Goal: Complete application form

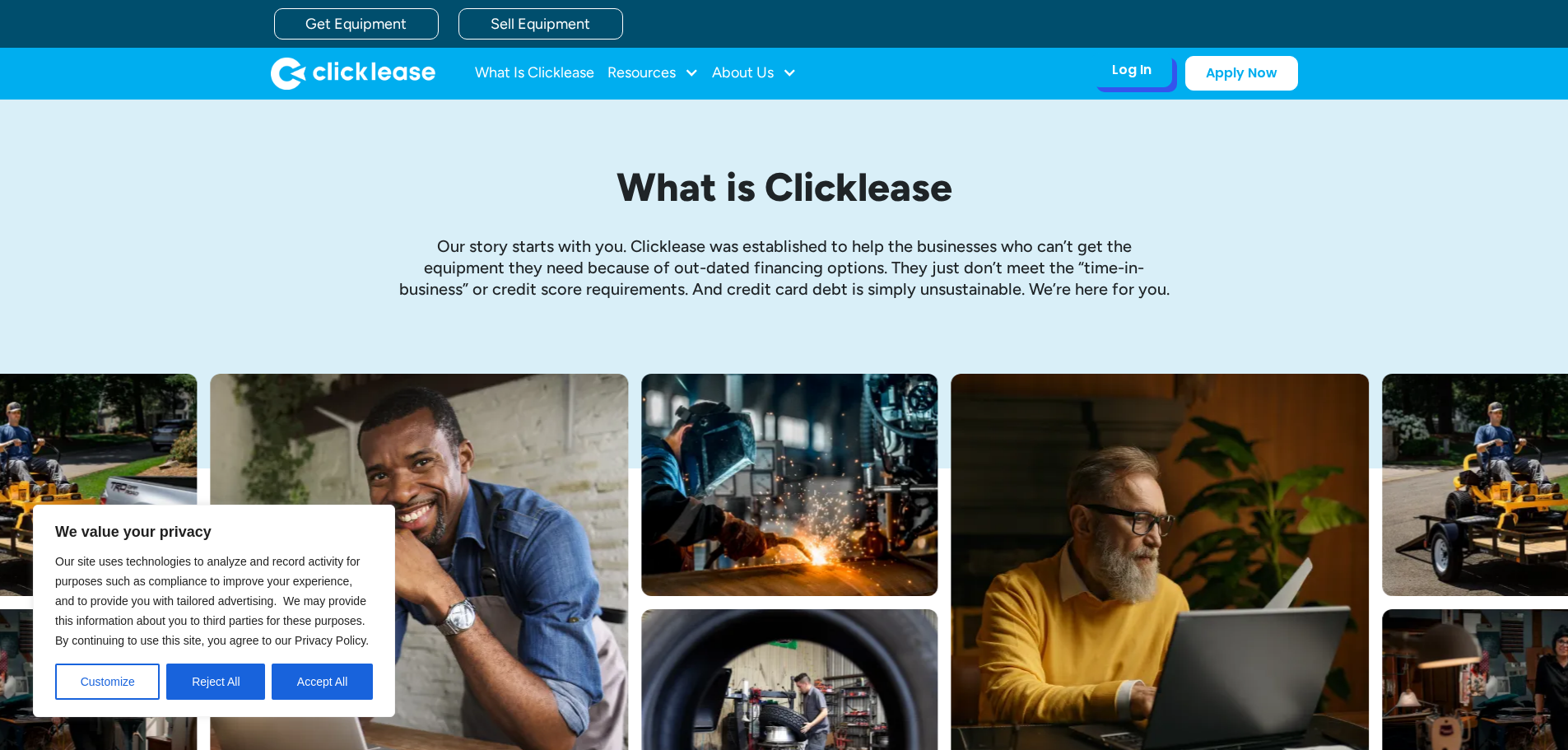
click at [1118, 70] on div "Log In" at bounding box center [1131, 70] width 39 height 16
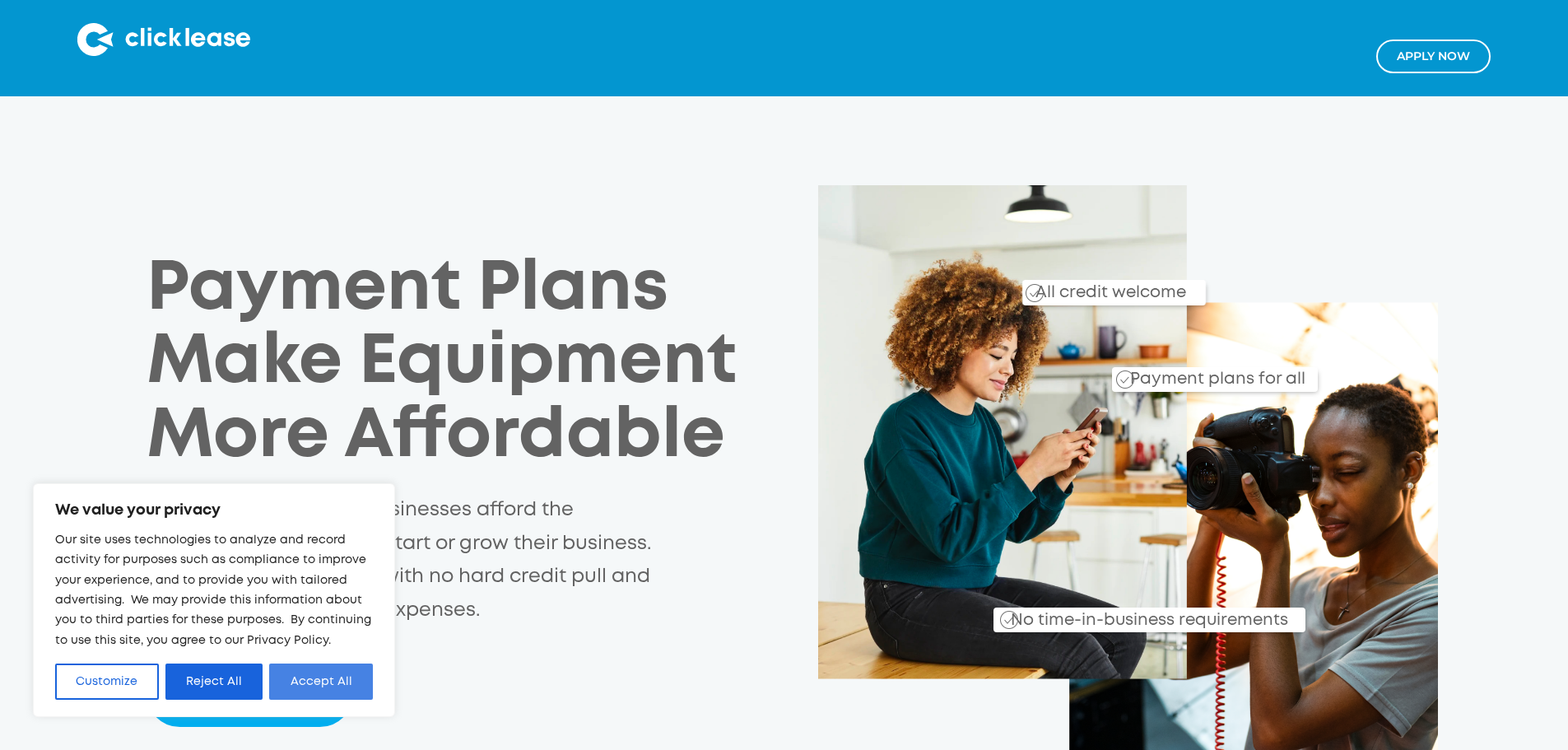
click at [314, 678] on button "Accept All" at bounding box center [321, 682] width 104 height 37
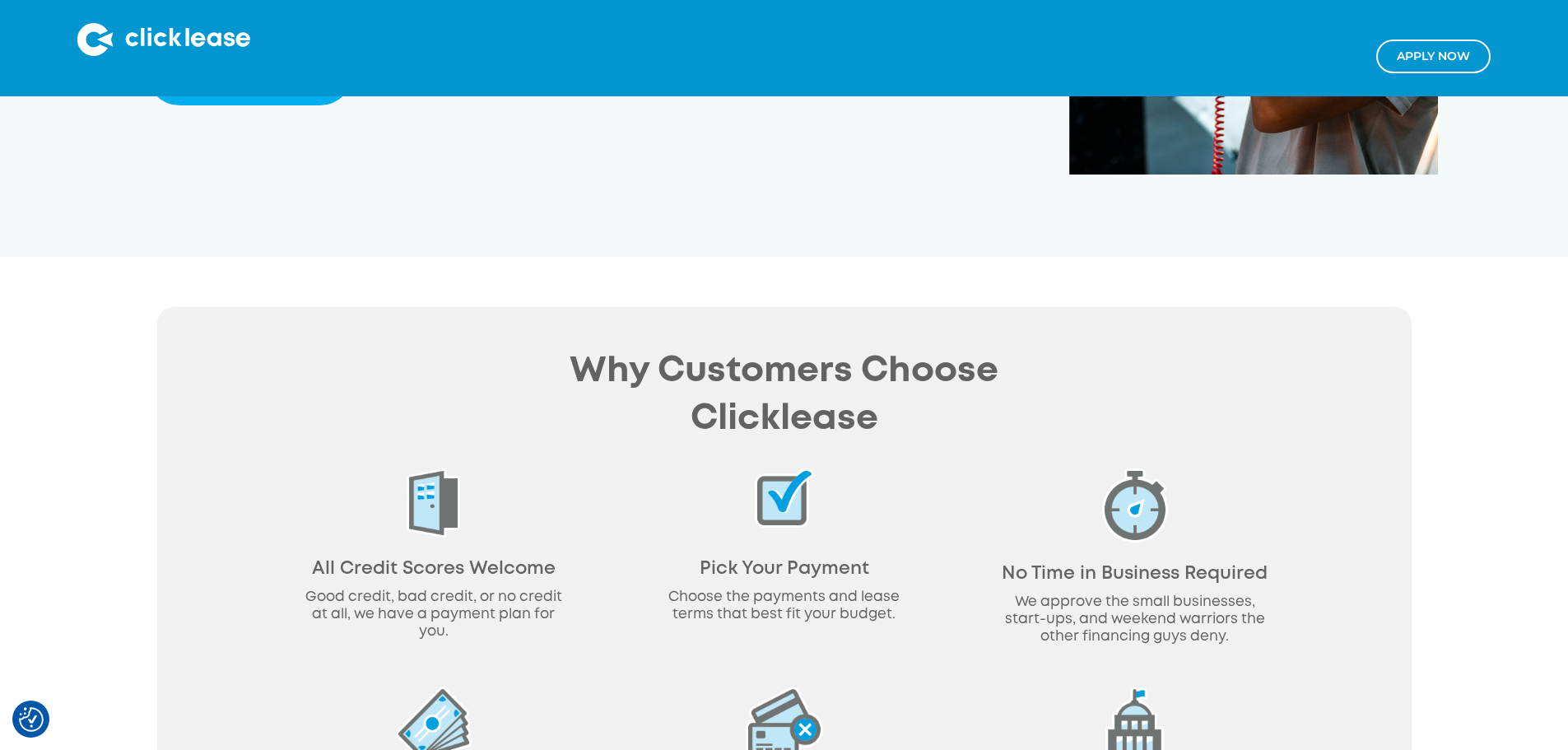
scroll to position [412, 0]
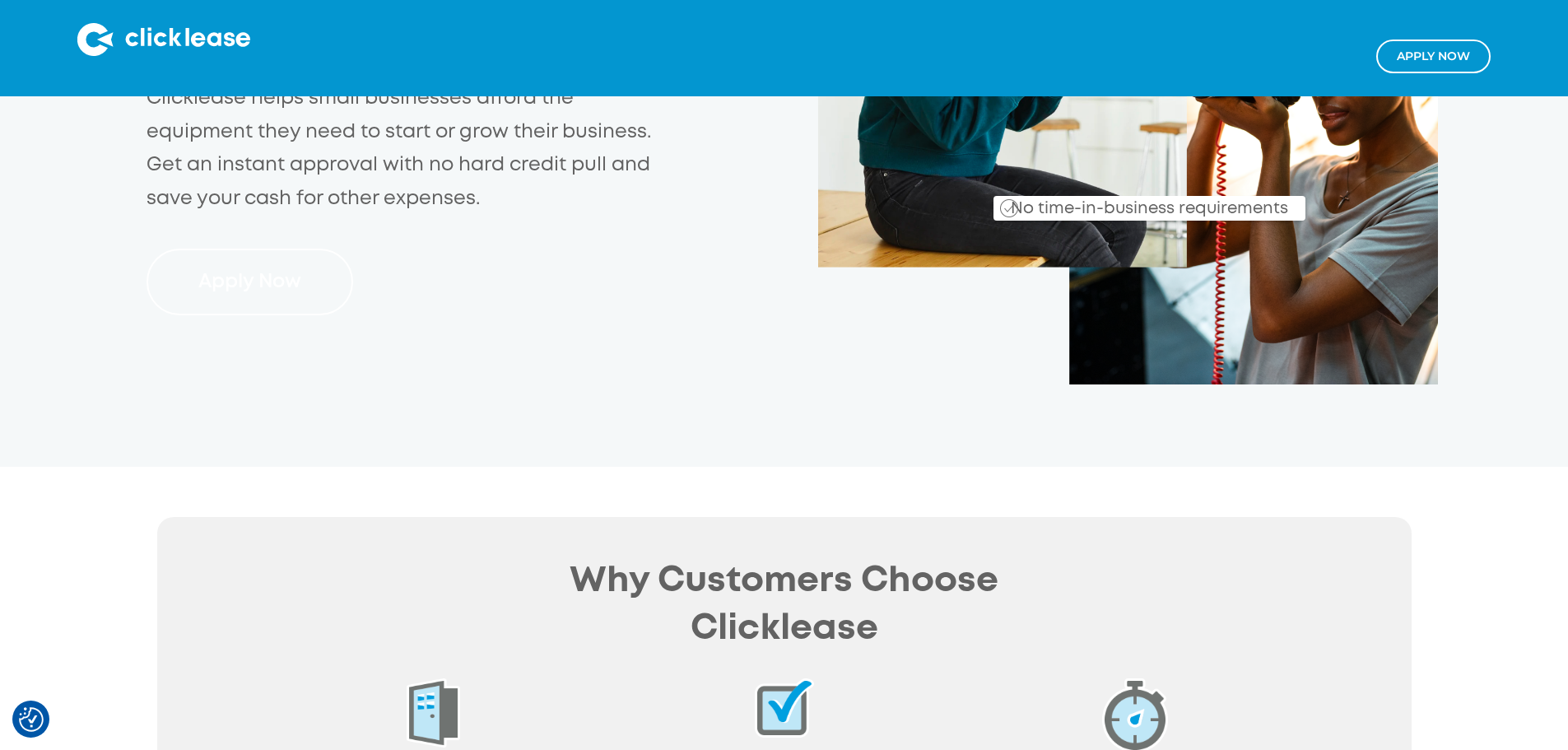
click at [234, 248] on link "Apply Now" at bounding box center [249, 281] width 207 height 66
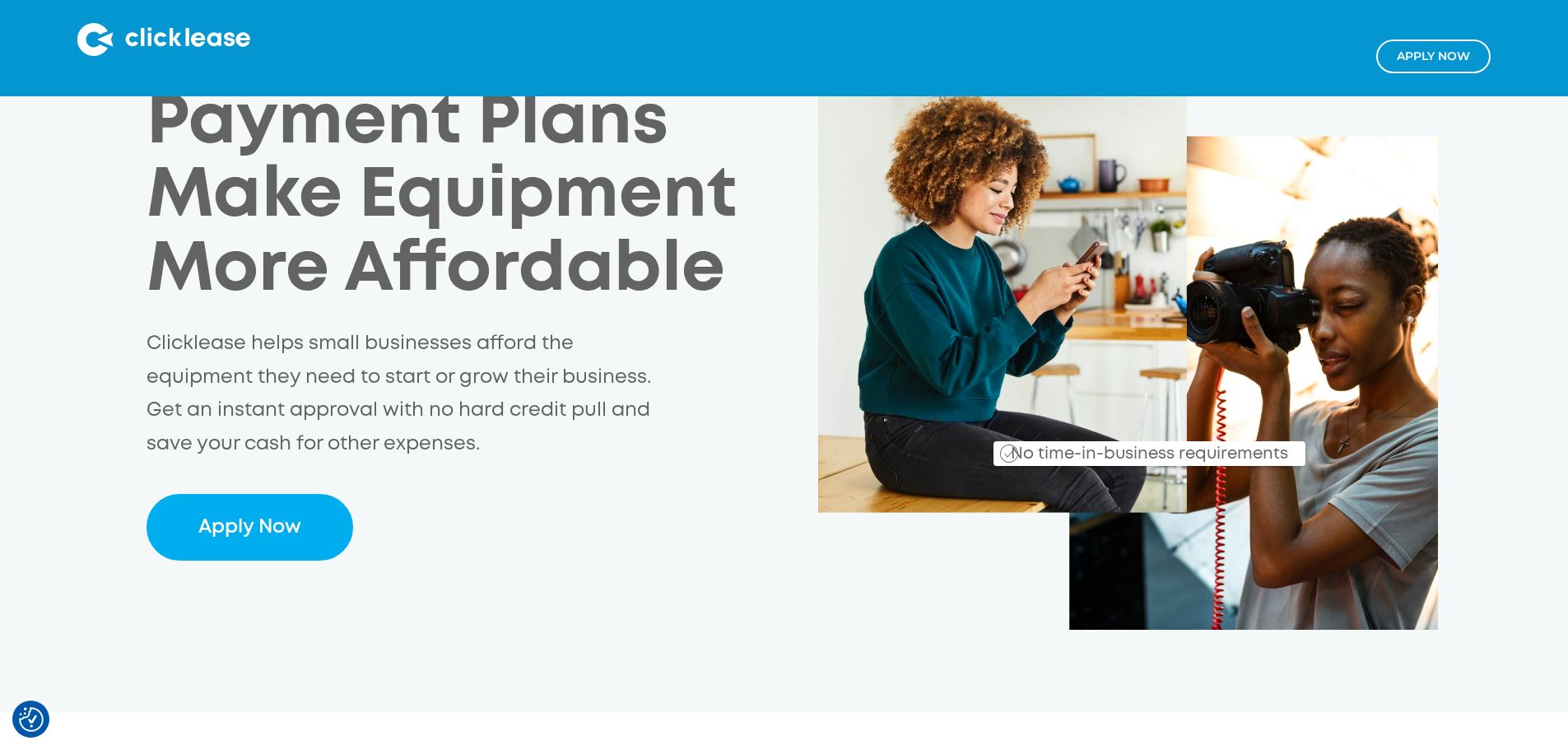
scroll to position [165, 0]
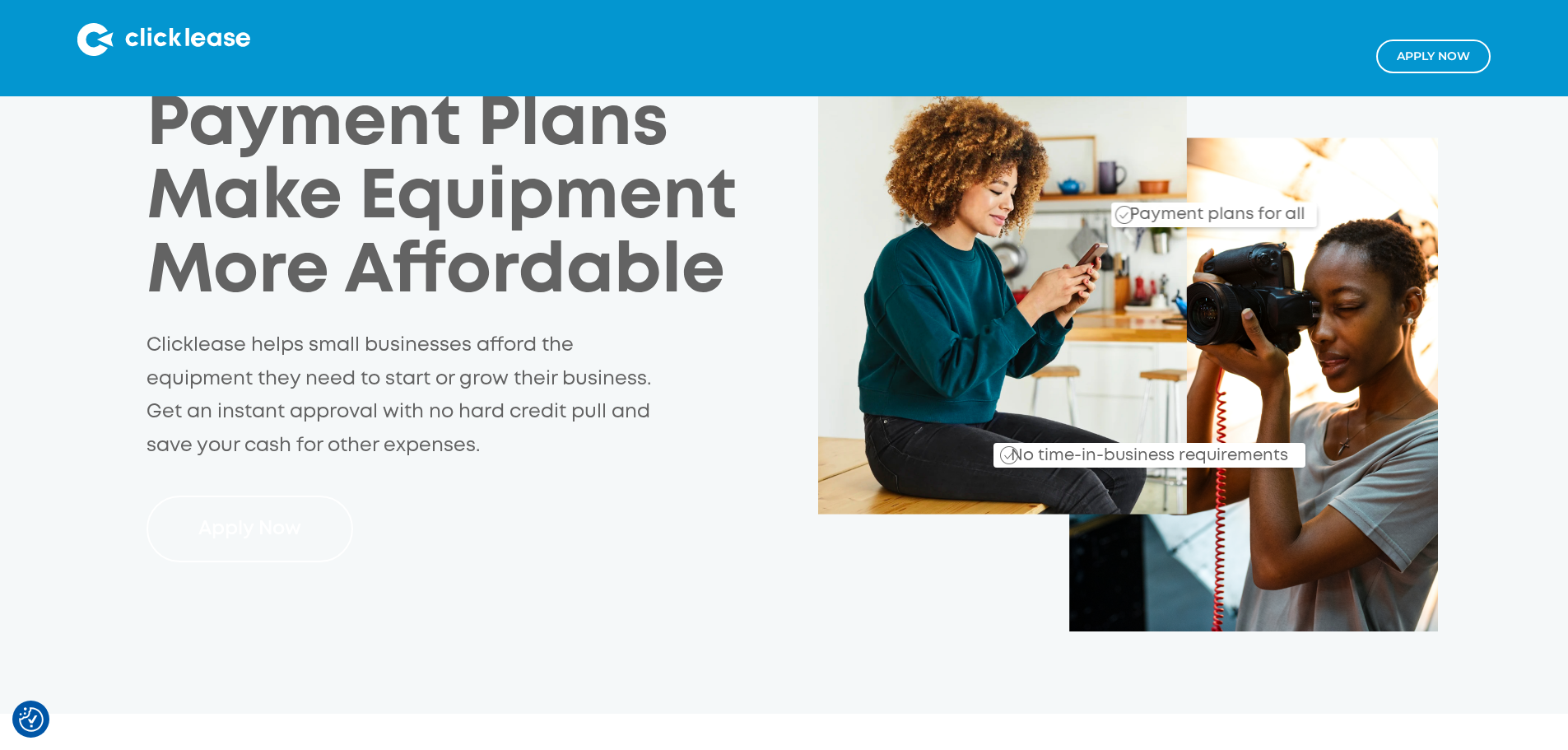
click at [247, 496] on link "Apply Now" at bounding box center [249, 529] width 207 height 66
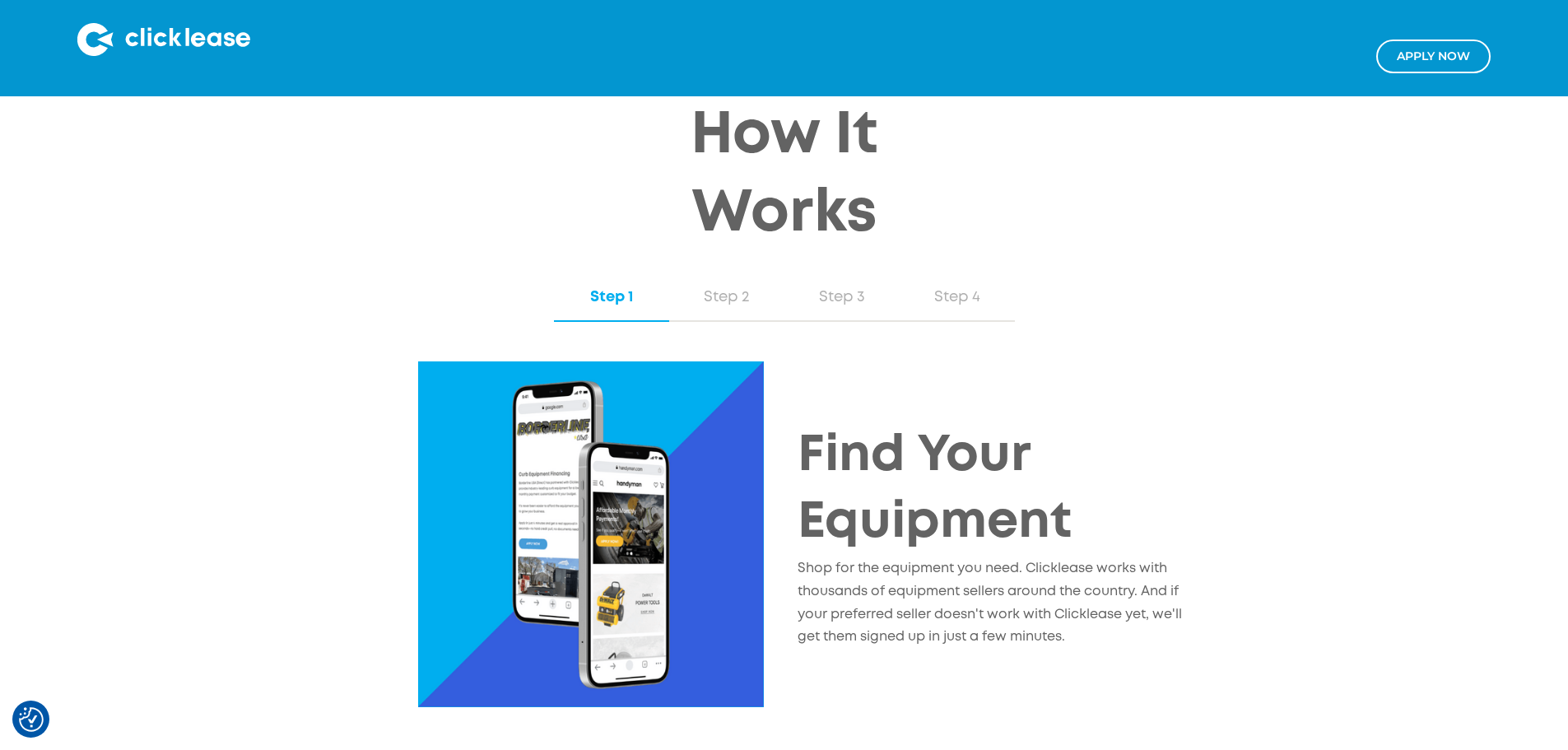
scroll to position [1565, 0]
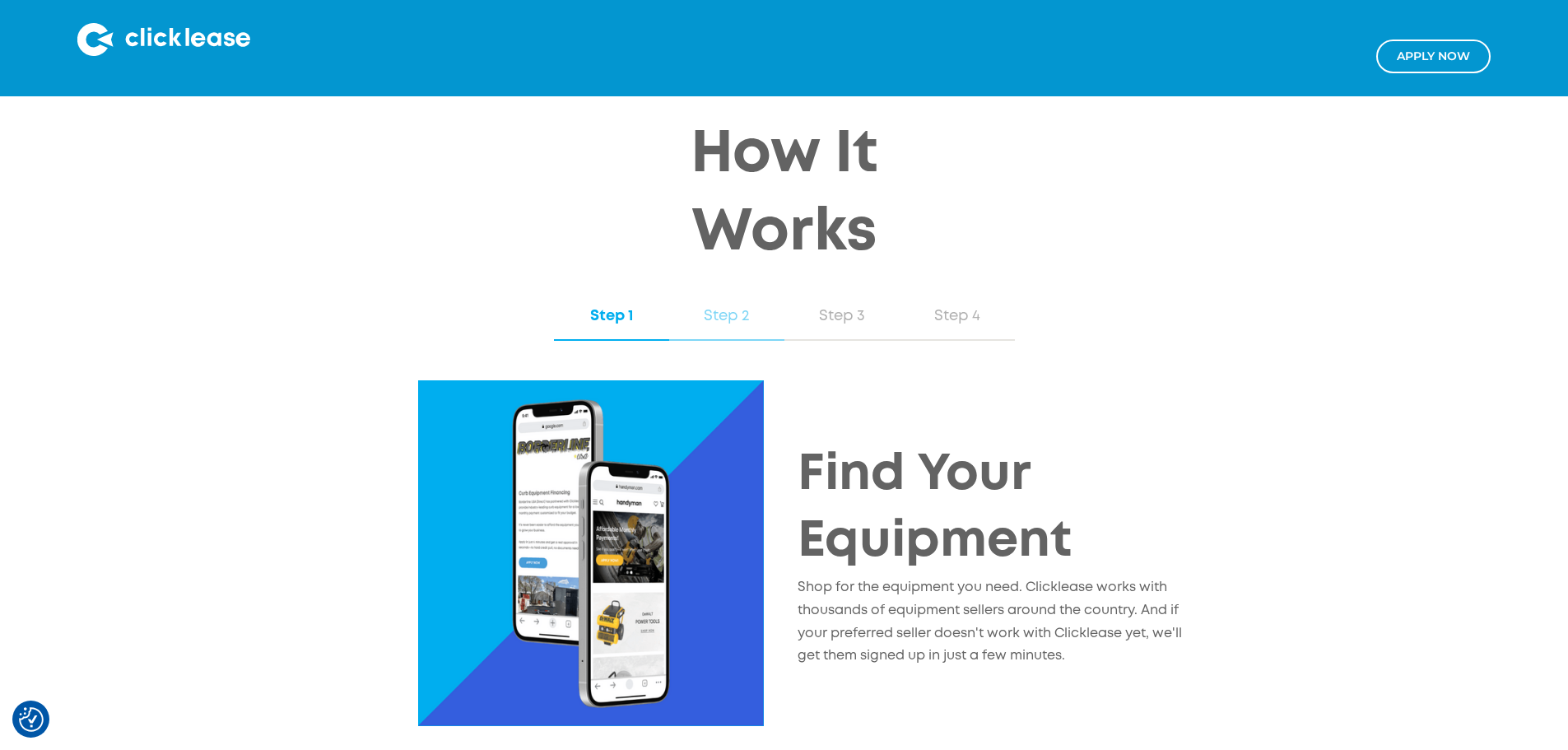
click at [779, 293] on link "Step 2" at bounding box center [727, 317] width 116 height 48
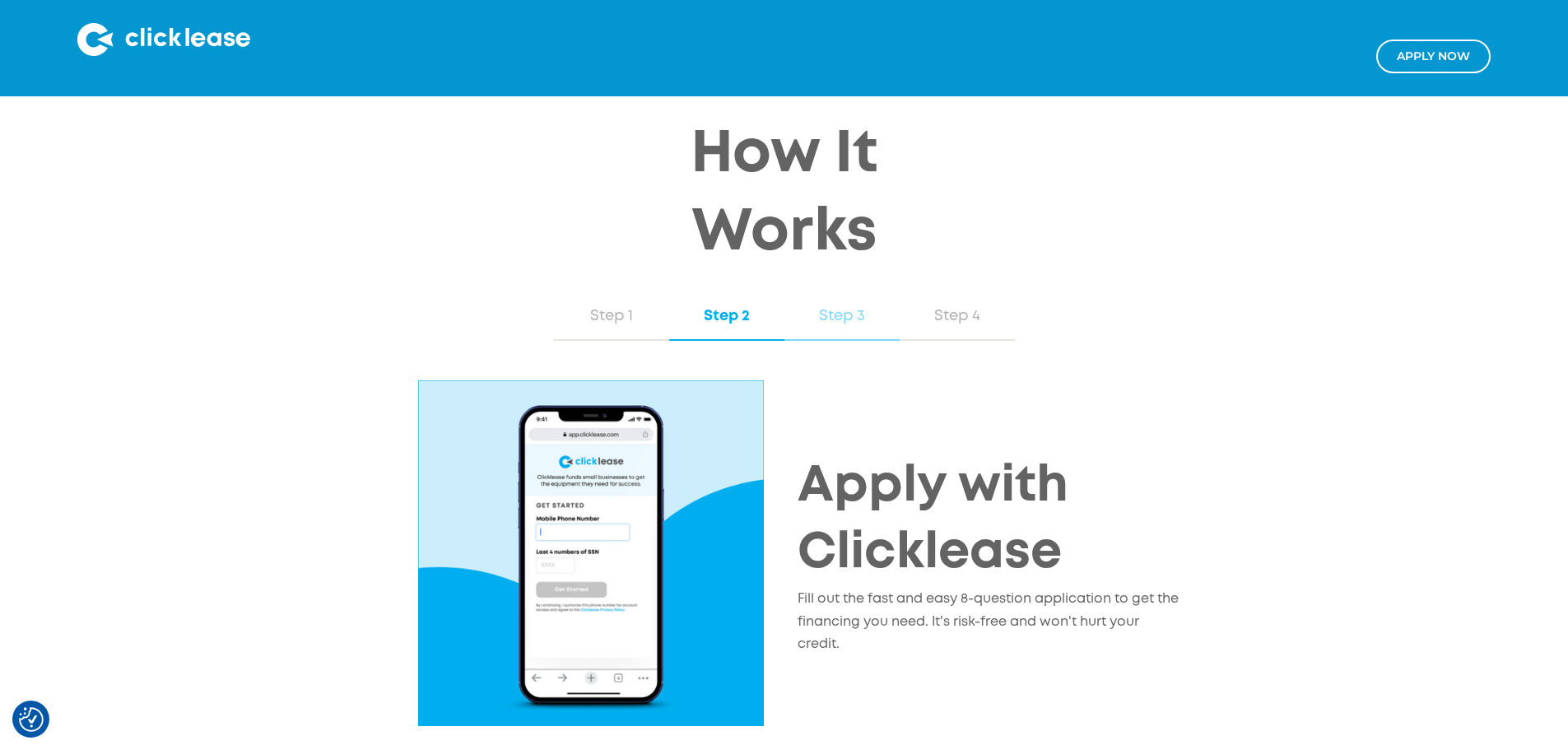
click at [824, 305] on div "Step 3" at bounding box center [841, 315] width 82 height 21
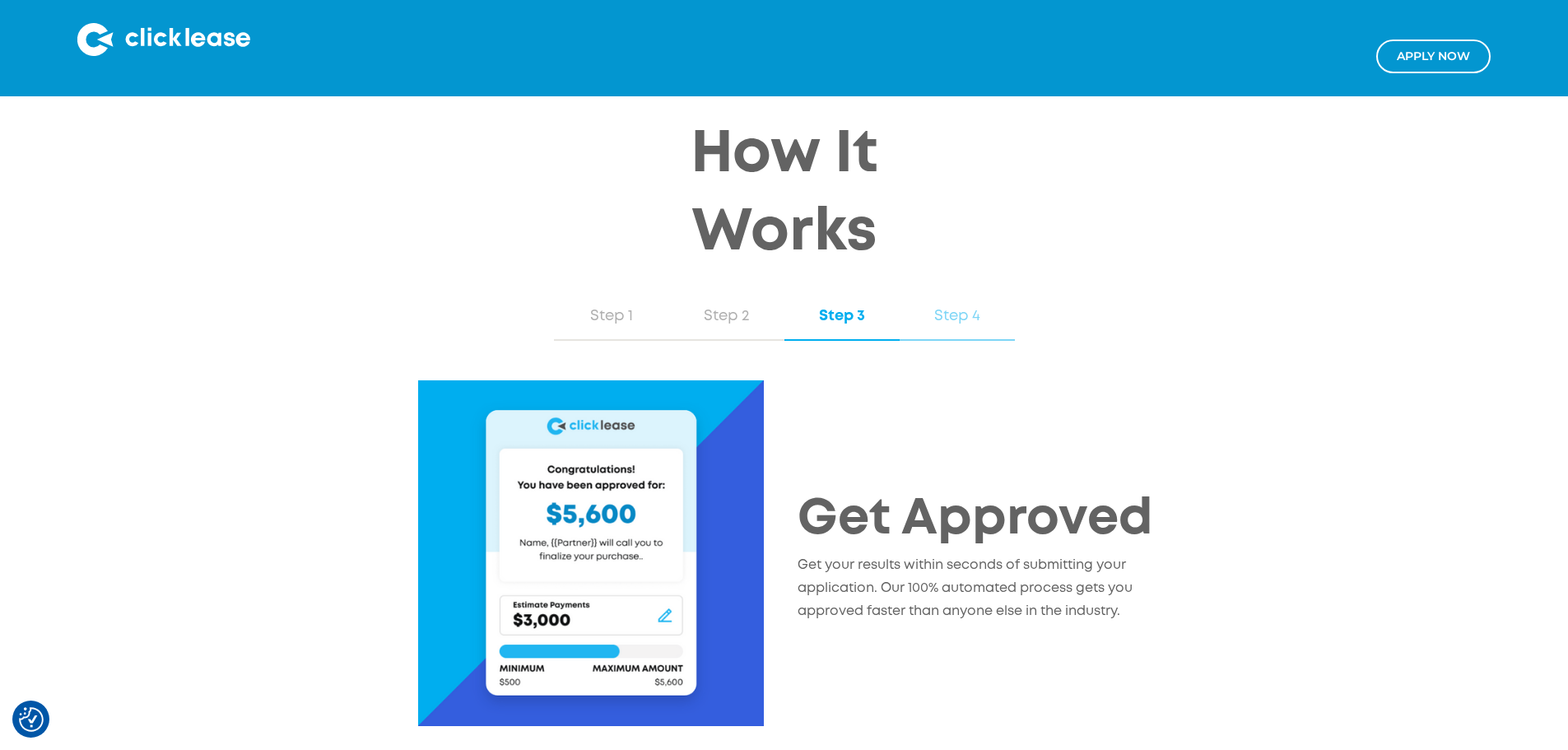
click at [989, 305] on div "Step 4" at bounding box center [957, 315] width 82 height 21
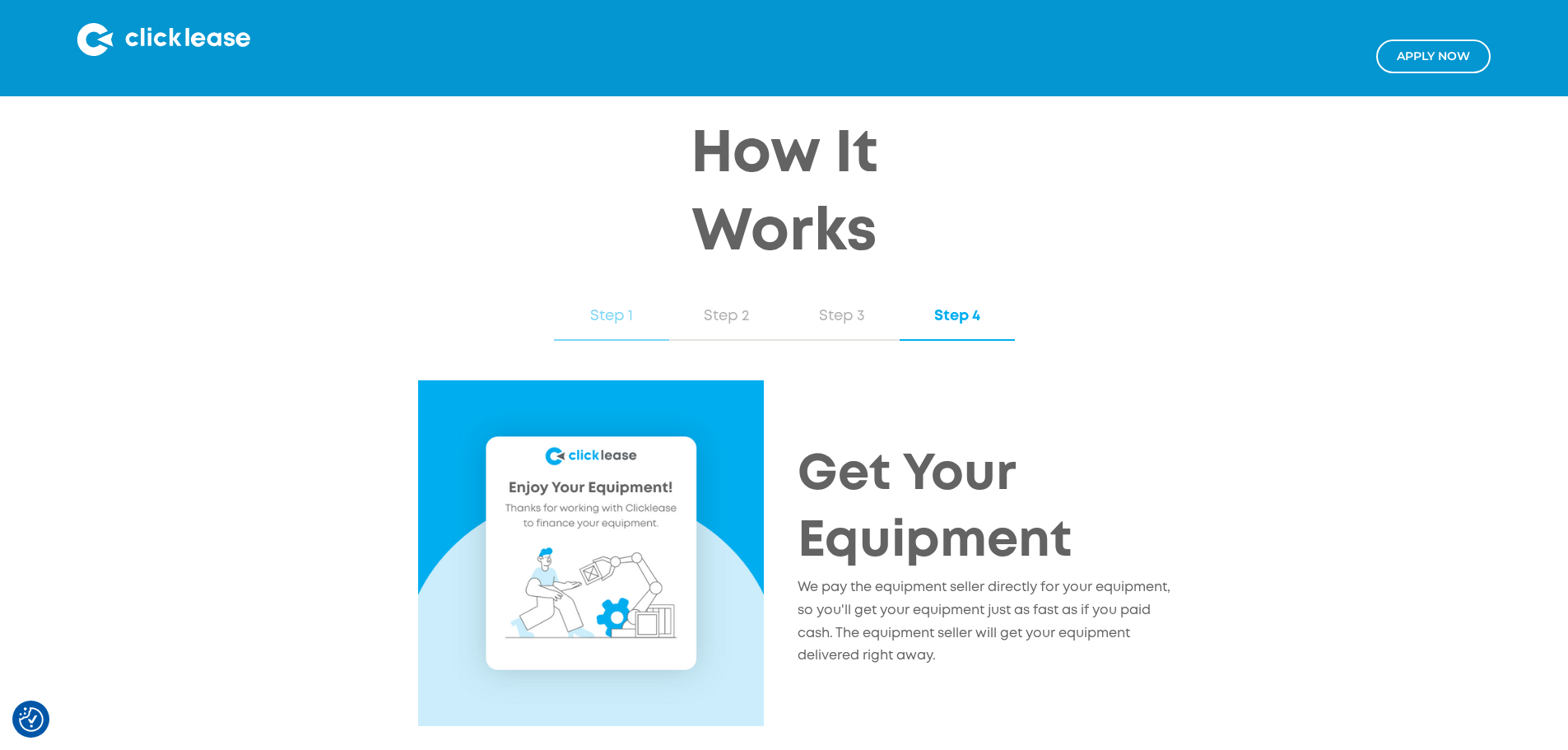
click at [631, 305] on div "Step 1" at bounding box center [611, 315] width 82 height 21
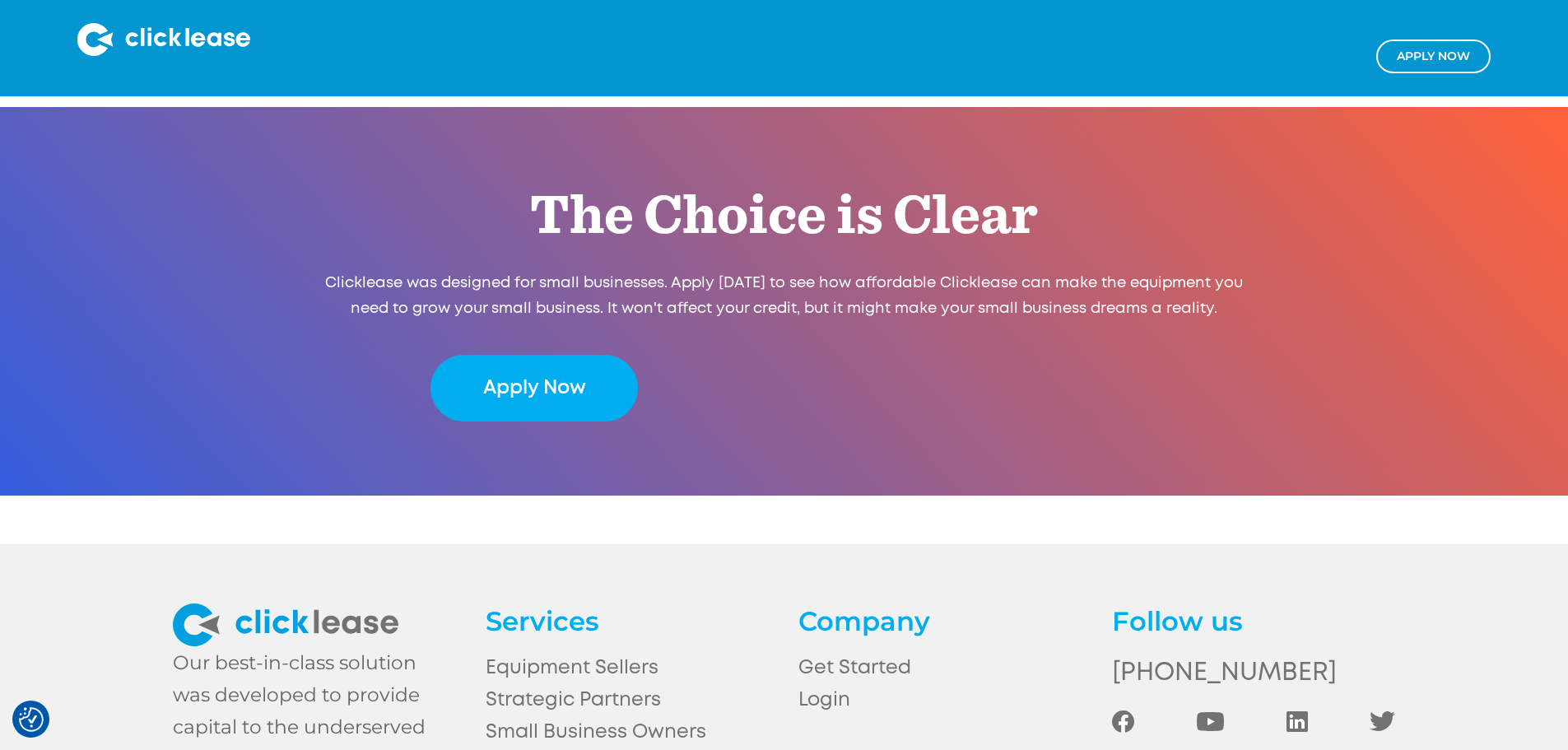
scroll to position [3393, 0]
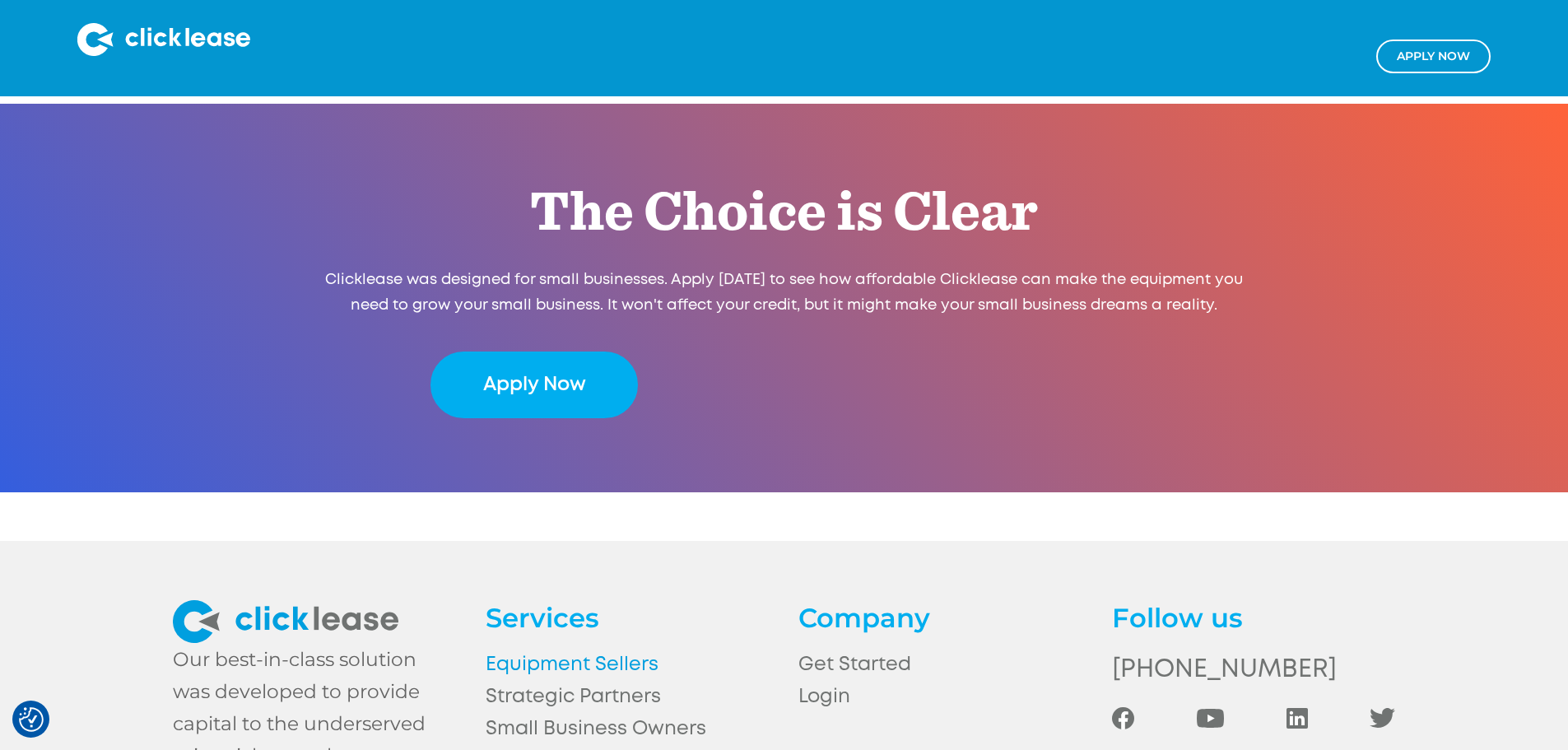
click at [526, 649] on link "Equipment Sellers" at bounding box center [626, 665] width 283 height 32
